Goal: Find specific page/section: Find specific page/section

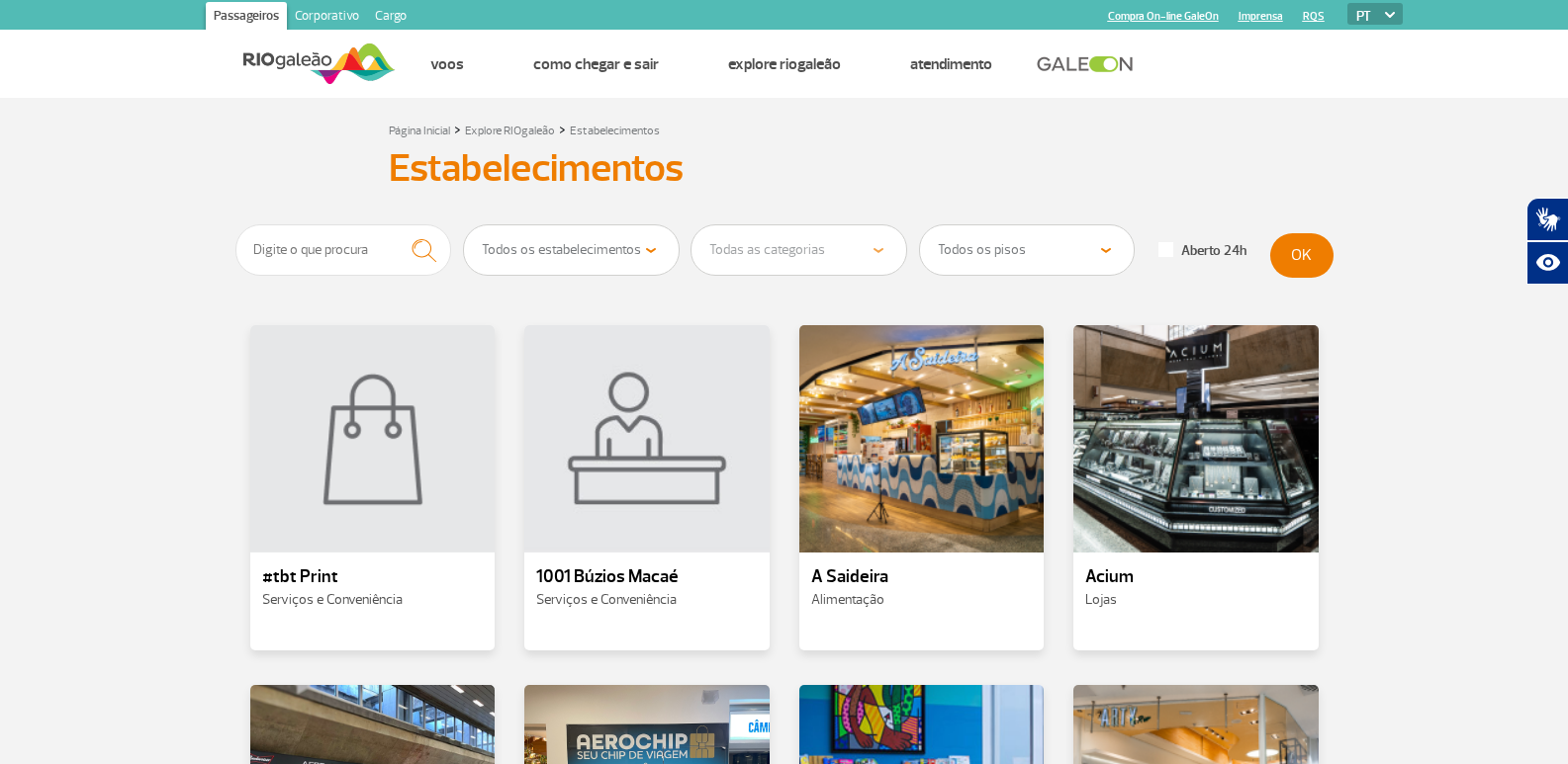
click at [608, 248] on select "Todos os estabelecimentos Alimentação Lojas Serviços e Conveniência Salas VIP e…" at bounding box center [571, 251] width 215 height 50
click at [640, 243] on select "Todos os estabelecimentos Alimentação Lojas Serviços e Conveniência Salas VIP e…" at bounding box center [571, 251] width 215 height 50
select select "18"
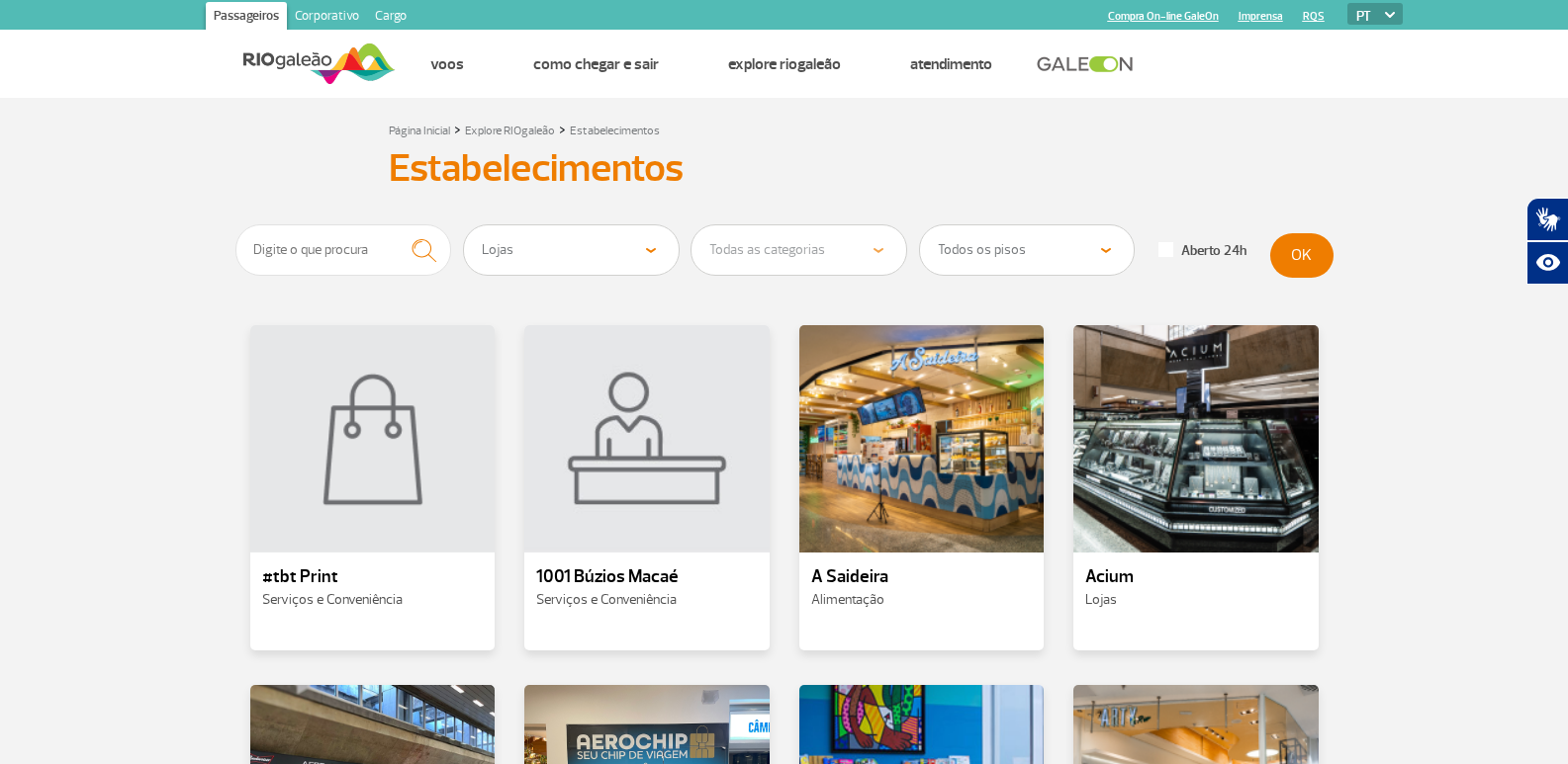
click at [464, 226] on select "Todos os estabelecimentos Alimentação Lojas Serviços e Conveniência Salas VIP e…" at bounding box center [571, 251] width 215 height 50
click at [831, 239] on select "Todas as categorias Cosmético e Beleza Eletrônicos Livros e Revistas Moda e Ace…" at bounding box center [799, 251] width 215 height 50
click at [692, 226] on select "Todas as categorias Cosmético e Beleza Eletrônicos Livros e Revistas Moda e Ace…" at bounding box center [799, 251] width 215 height 50
click at [1003, 238] on select "Todos os pisos Área Pública (antes do Raio-X) Desembarque Área Pública Desembar…" at bounding box center [1027, 251] width 215 height 50
drag, startPoint x: 1003, startPoint y: 238, endPoint x: 1155, endPoint y: 223, distance: 152.7
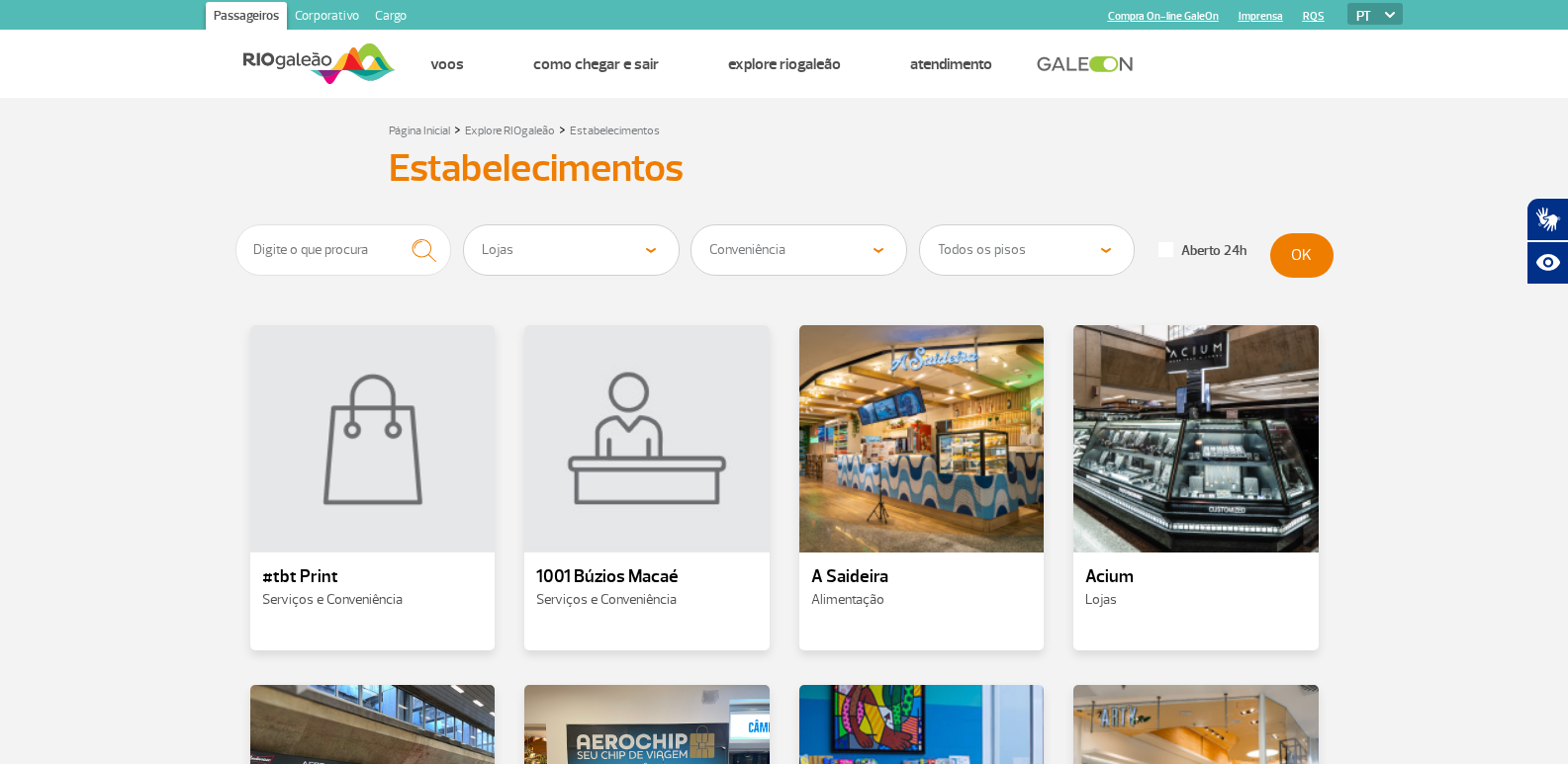
click at [1003, 238] on select "Todos os pisos Área Pública (antes do Raio-X) Desembarque Área Pública Desembar…" at bounding box center [1027, 251] width 215 height 50
click at [1304, 246] on button "OK" at bounding box center [1301, 256] width 63 height 45
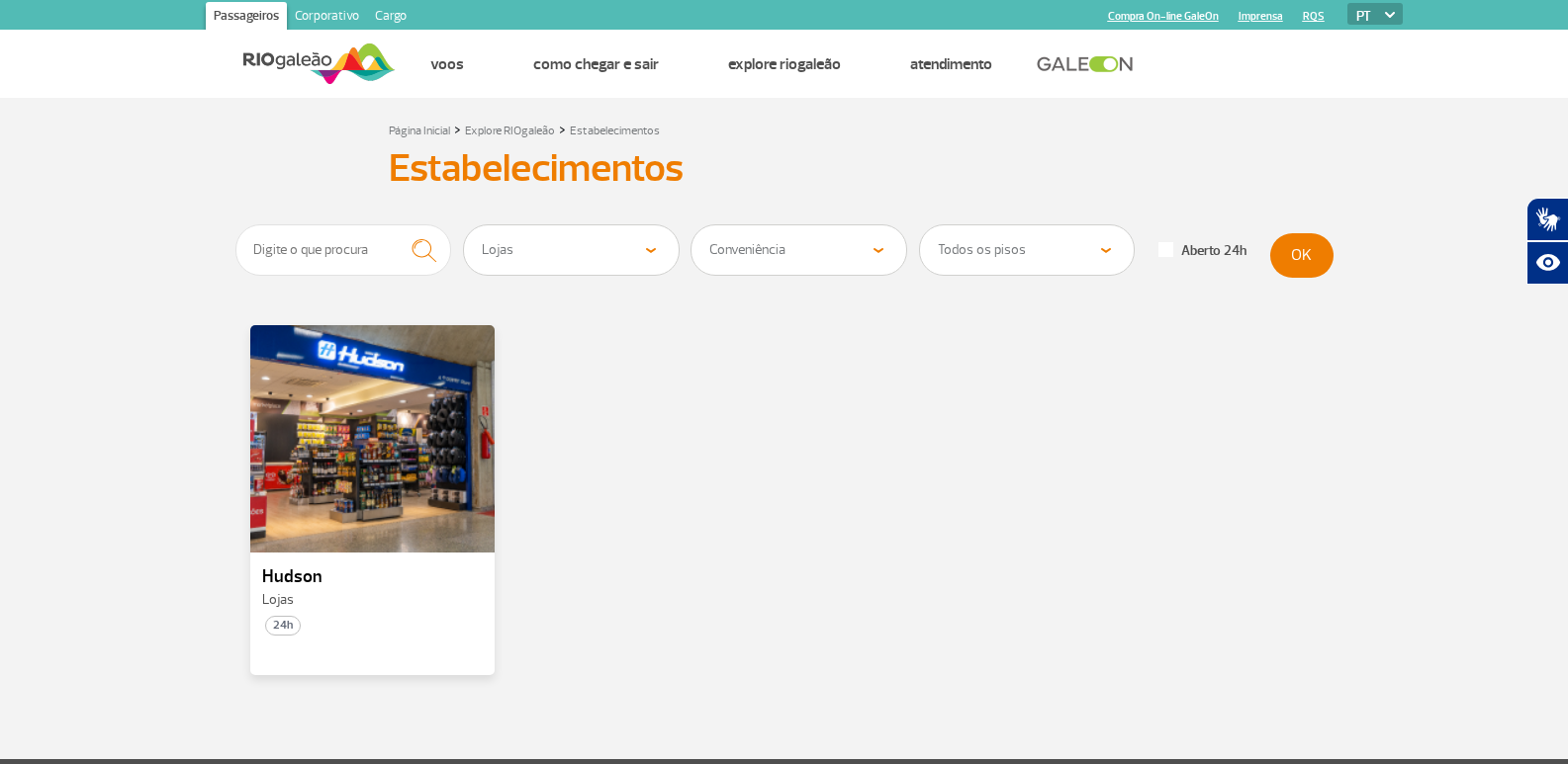
click at [780, 247] on select "Todas as categorias Cosmético e Beleza Eletrônicos Livros e Revistas Moda e Ace…" at bounding box center [799, 251] width 215 height 50
select select "349"
click at [692, 226] on select "Todas as categorias Cosmético e Beleza Eletrônicos Livros e Revistas Moda e Ace…" at bounding box center [799, 251] width 215 height 50
click at [1310, 266] on button "OK" at bounding box center [1301, 256] width 63 height 45
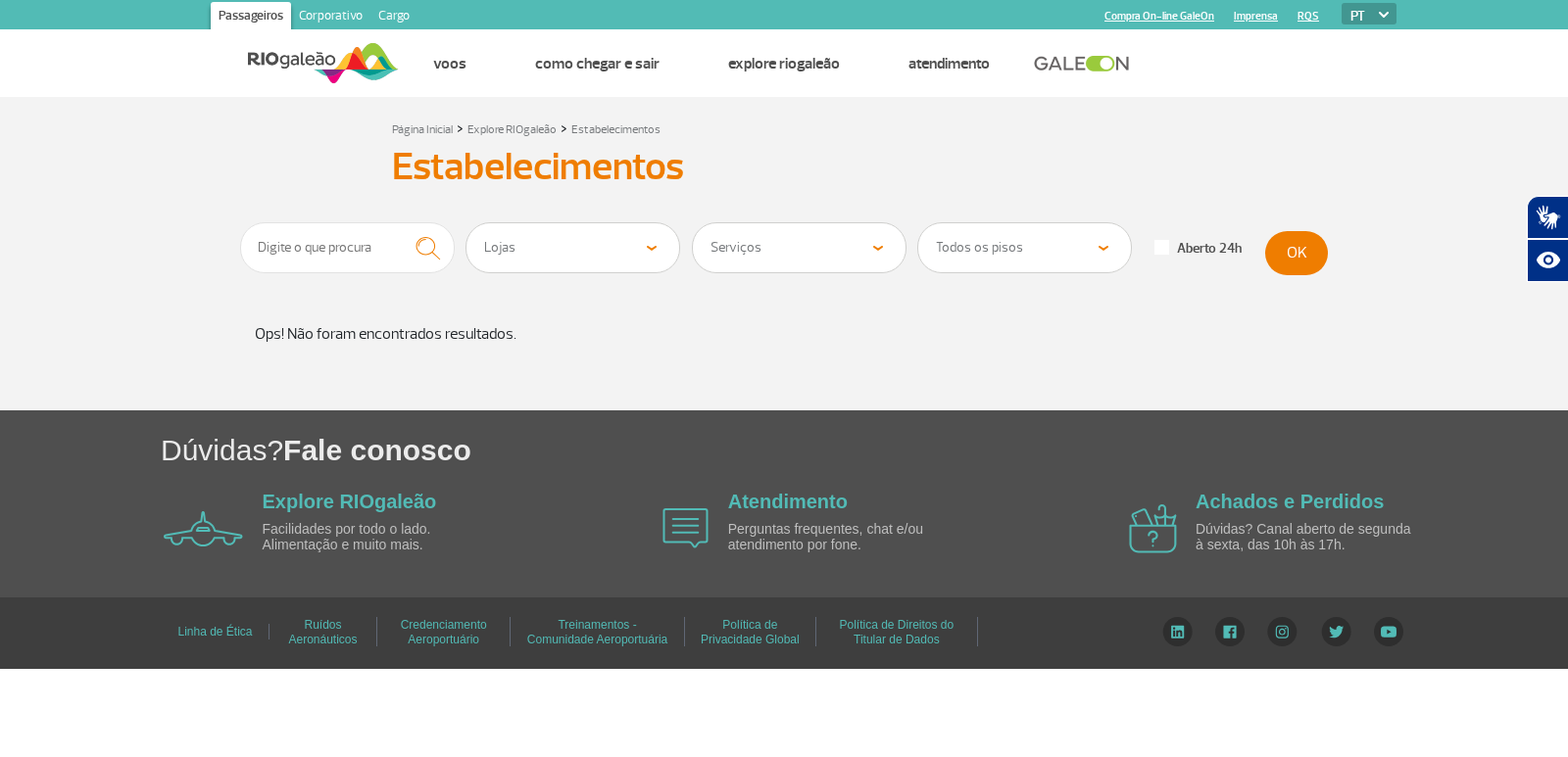
click at [804, 248] on select "Todas as categorias Cosmético e Beleza Eletrônicos Livros e Revistas Moda e Ace…" at bounding box center [799, 248] width 213 height 49
click at [902, 189] on div "Estabelecimentos Estabelecimentos" at bounding box center [784, 167] width 1088 height 53
click at [857, 240] on select "Todas as categorias Cosmético e Beleza Eletrônicos Livros e Revistas Moda e Ace…" at bounding box center [799, 248] width 213 height 49
select select
click at [693, 224] on select "Todas as categorias Cosmético e Beleza Eletrônicos Livros e Revistas Moda e Ace…" at bounding box center [799, 248] width 213 height 49
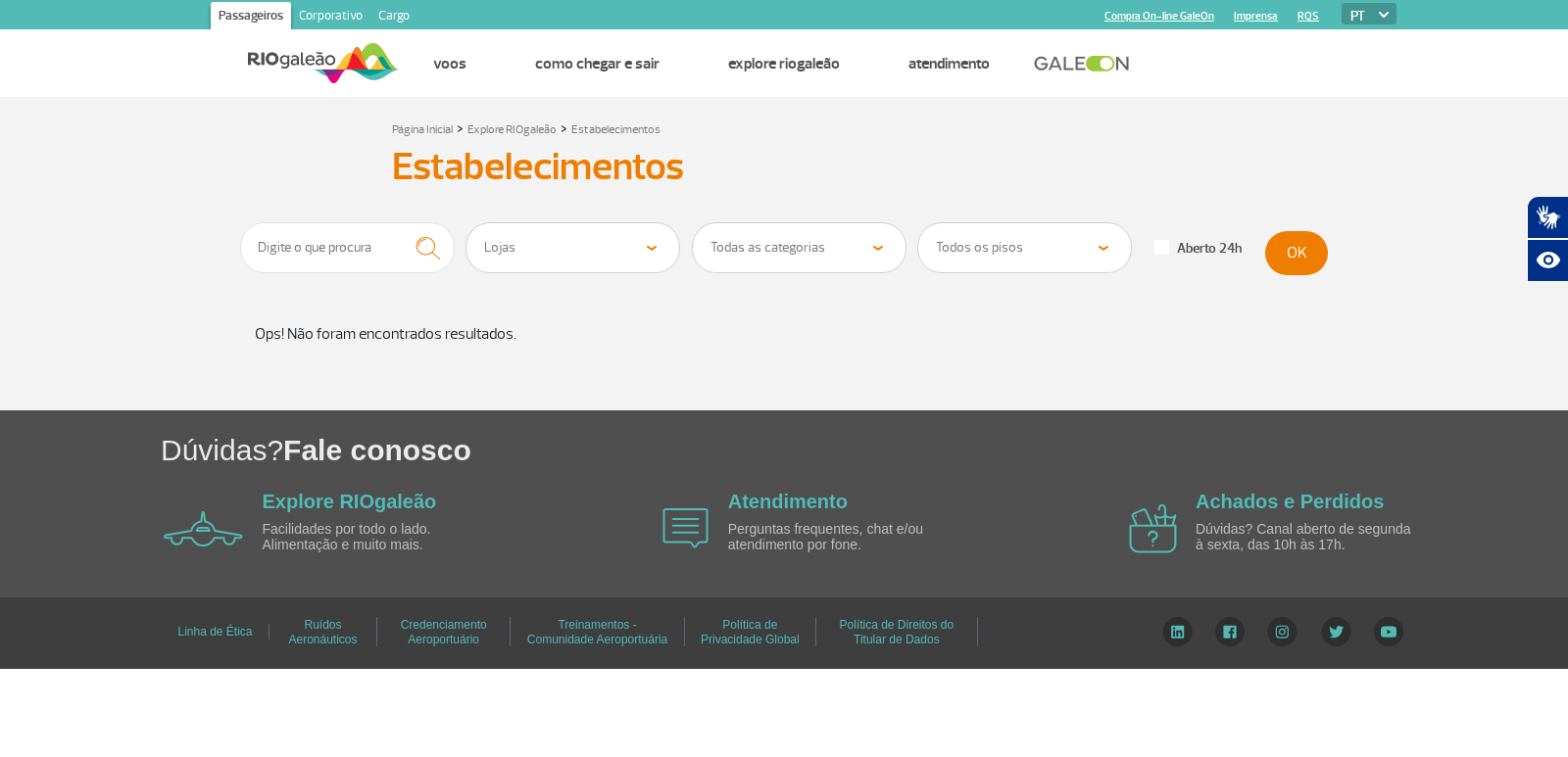
click at [574, 232] on select "Todos os estabelecimentos Alimentação Lojas Serviços e Conveniência Salas VIP e…" at bounding box center [572, 248] width 213 height 49
select select
click at [466, 224] on select "Todos os estabelecimentos Alimentação Lojas Serviços e Conveniência Salas VIP e…" at bounding box center [572, 248] width 213 height 49
click at [335, 250] on input "text" at bounding box center [347, 248] width 215 height 51
click at [401, 223] on button "submit" at bounding box center [427, 248] width 54 height 52
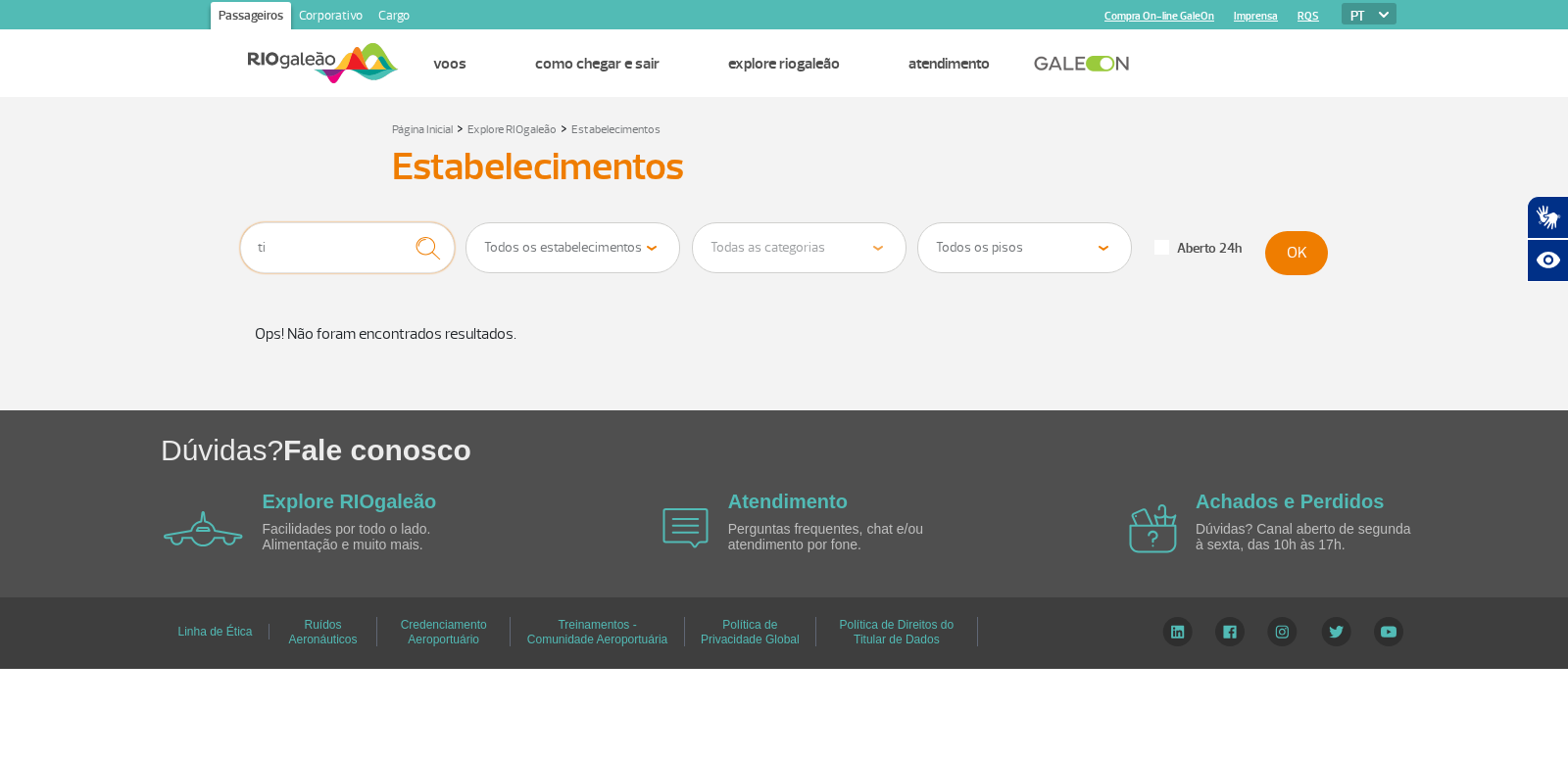
type input "t"
click at [401, 223] on button "submit" at bounding box center [427, 248] width 54 height 52
type input "c"
select select "18"
select select "349"
